Goal: Find specific page/section: Find specific page/section

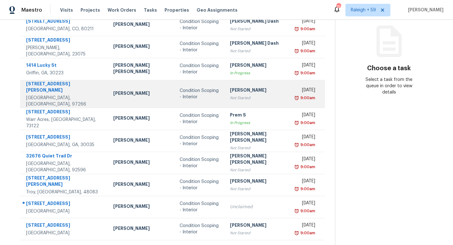
scroll to position [87, 0]
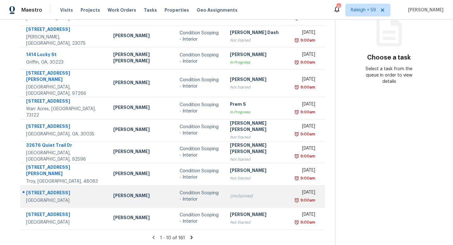
click at [199, 195] on div "Condition Scoping - Interior" at bounding box center [200, 196] width 40 height 13
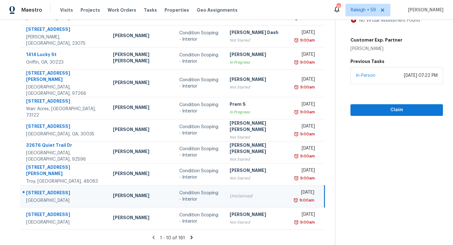
click at [189, 234] on icon at bounding box center [192, 237] width 6 height 6
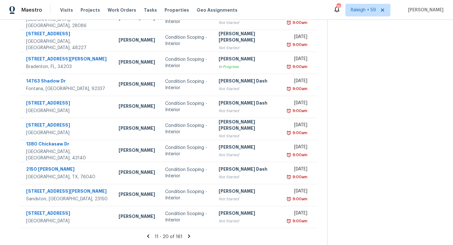
click at [188, 234] on icon at bounding box center [189, 235] width 2 height 3
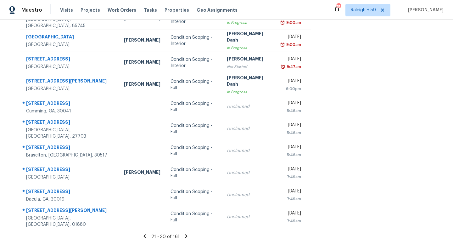
click at [142, 233] on icon at bounding box center [145, 236] width 6 height 6
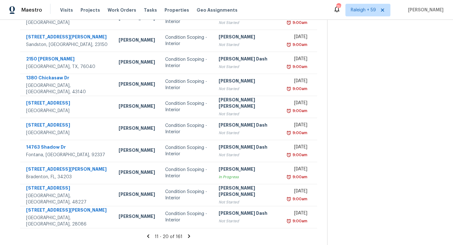
click at [145, 233] on icon at bounding box center [148, 236] width 6 height 6
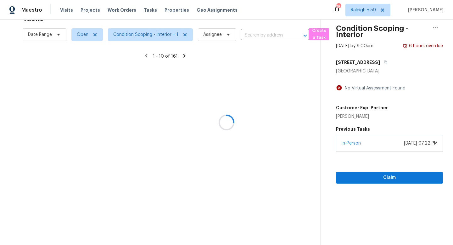
scroll to position [87, 0]
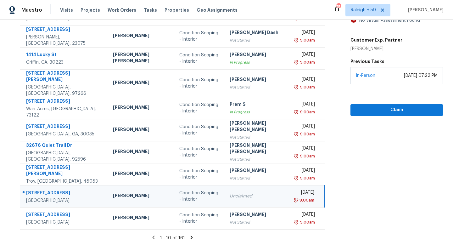
click at [230, 193] on div "Unclaimed" at bounding box center [258, 196] width 56 height 6
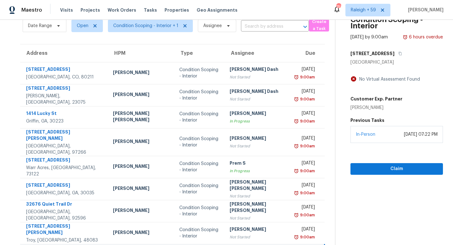
click at [371, 56] on div "[STREET_ADDRESS]" at bounding box center [396, 53] width 92 height 11
click at [398, 54] on icon "button" at bounding box center [400, 54] width 4 height 4
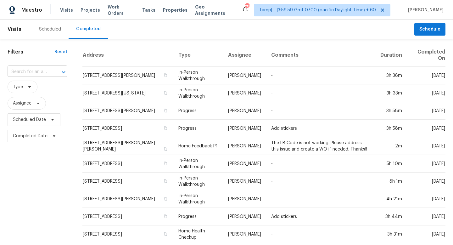
click at [45, 73] on input "text" at bounding box center [29, 72] width 42 height 10
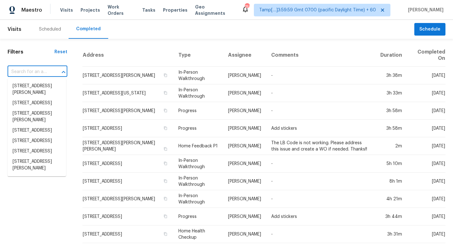
paste input "[STREET_ADDRESS]"
type input "[STREET_ADDRESS]"
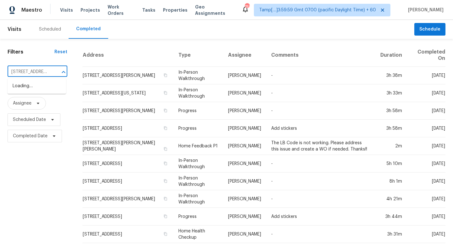
scroll to position [0, 45]
click at [50, 88] on li "[STREET_ADDRESS]" at bounding box center [37, 86] width 59 height 10
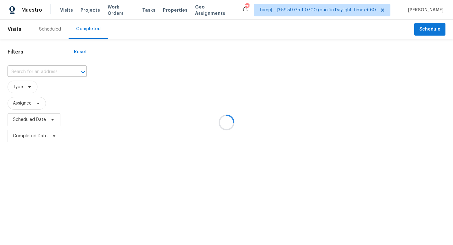
type input "[STREET_ADDRESS]"
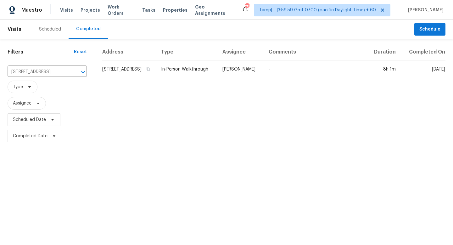
click at [130, 77] on td "[STREET_ADDRESS]" at bounding box center [129, 69] width 54 height 18
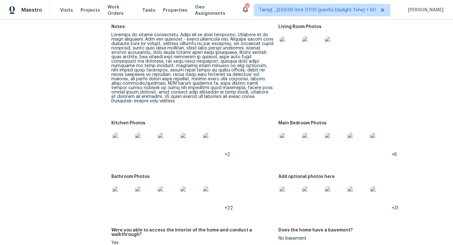
scroll to position [751, 0]
